Goal: Task Accomplishment & Management: Manage account settings

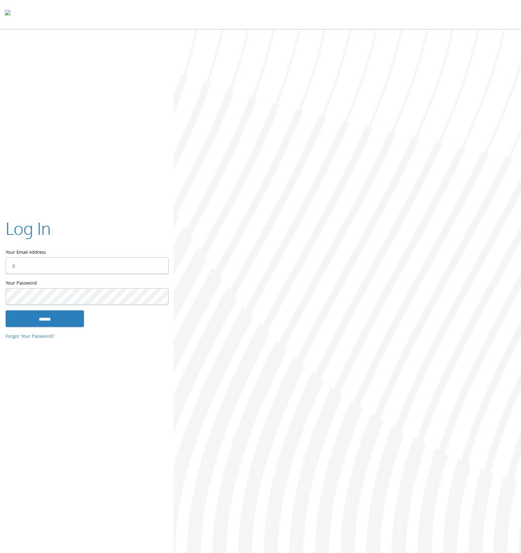
type input "**********"
click at [52, 322] on input "******" at bounding box center [45, 318] width 78 height 17
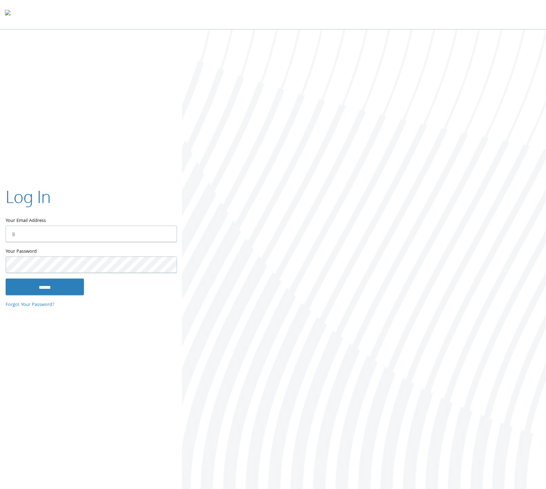
type input "**********"
click at [65, 284] on input "******" at bounding box center [45, 286] width 78 height 17
